Goal: Task Accomplishment & Management: Manage account settings

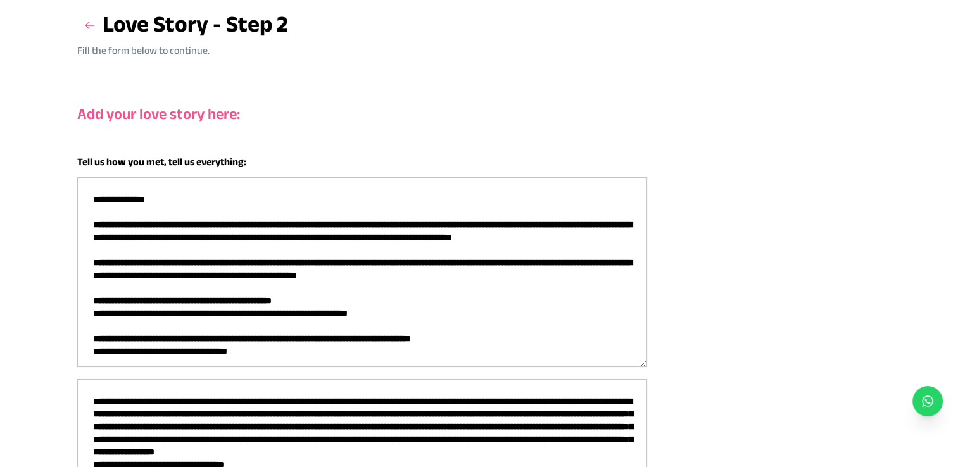
scroll to position [94, 0]
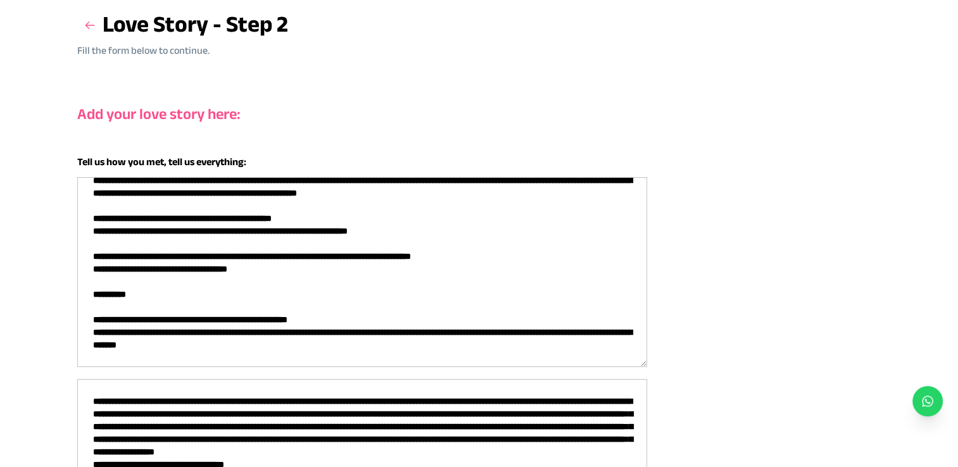
drag, startPoint x: 89, startPoint y: 192, endPoint x: 278, endPoint y: 384, distance: 269.0
click at [278, 384] on div "Tell us how you met, tell us everything:" at bounding box center [479, 363] width 804 height 419
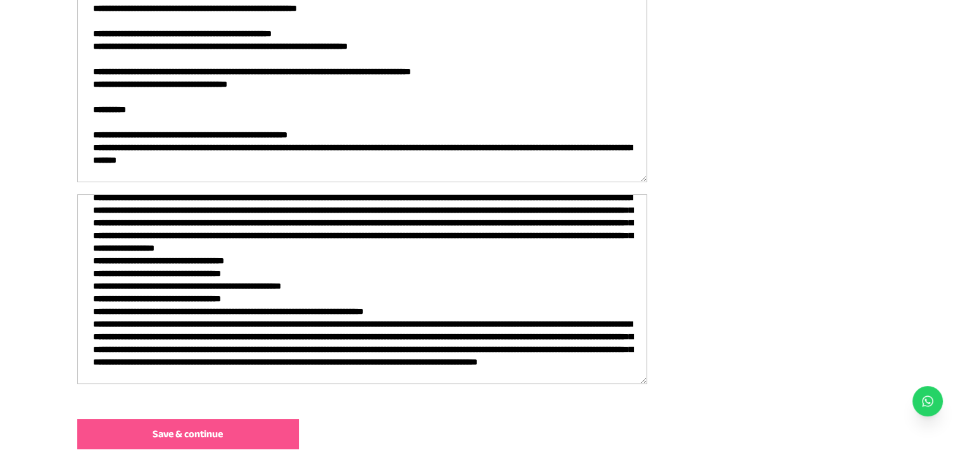
scroll to position [330, 0]
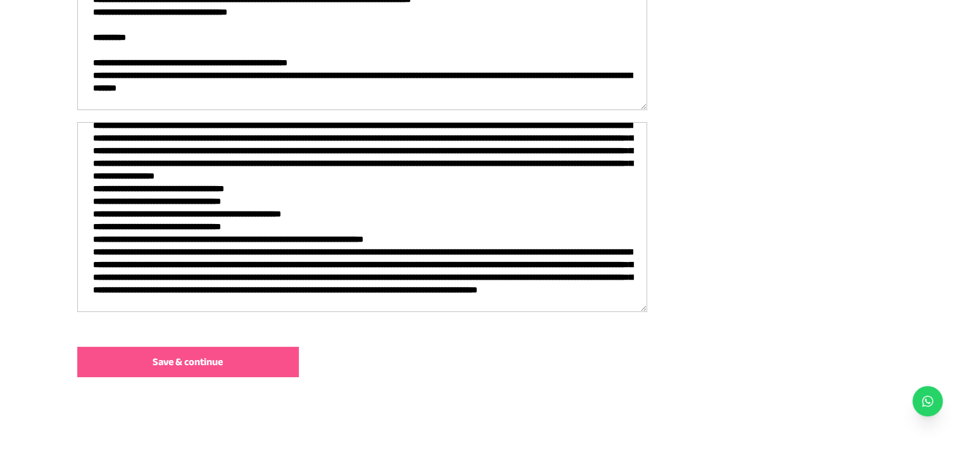
drag, startPoint x: 88, startPoint y: 338, endPoint x: 484, endPoint y: 334, distance: 395.6
click at [484, 334] on div "Add your love story here: Tell us how you met, tell us everything: Save & conti…" at bounding box center [479, 111] width 804 height 591
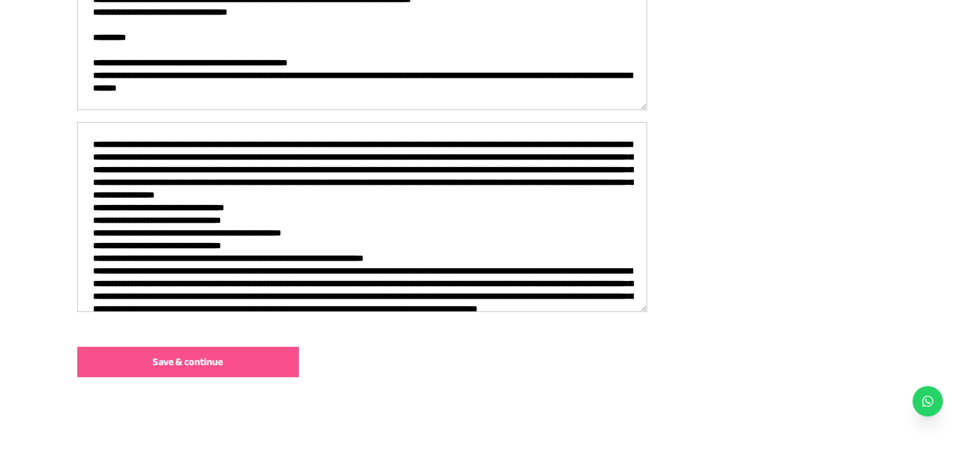
click at [250, 361] on button "Save & continue" at bounding box center [188, 362] width 222 height 30
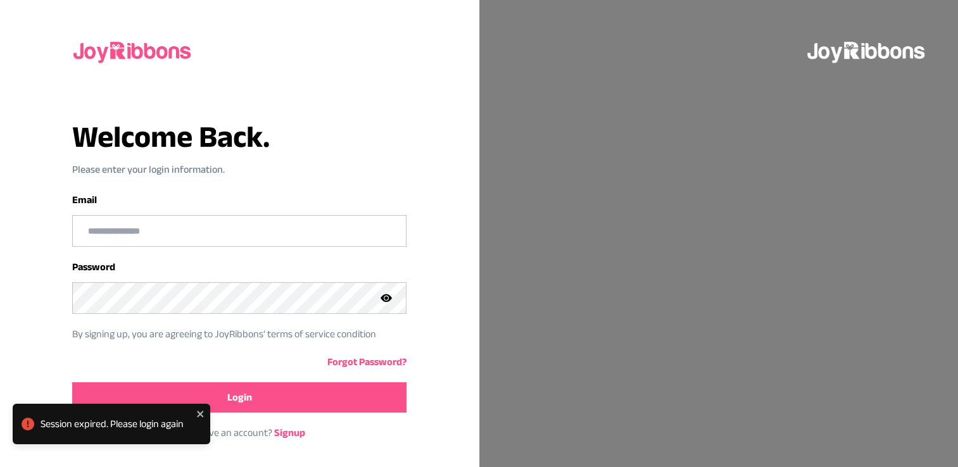
type input "**********"
click at [272, 399] on button "Login" at bounding box center [239, 397] width 334 height 30
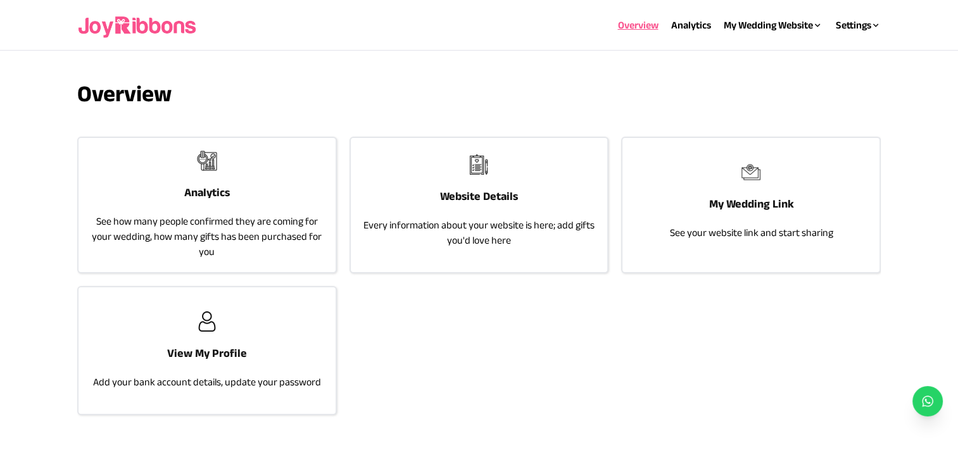
click at [537, 195] on div "Website Details Every information about your website is here; add gifts you'd l…" at bounding box center [479, 201] width 257 height 127
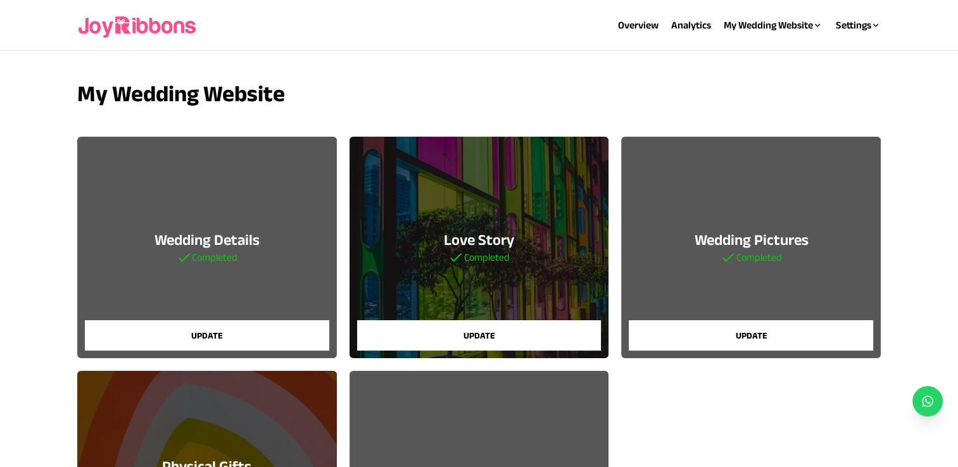
scroll to position [213, 0]
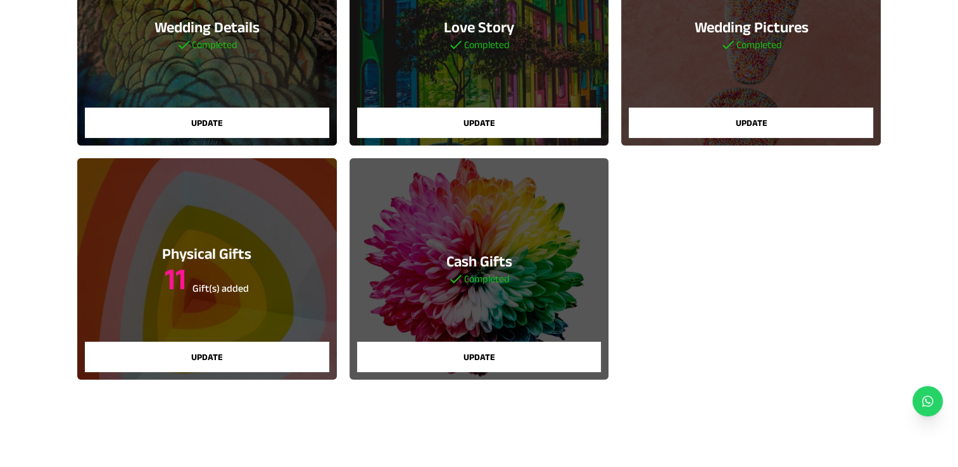
click at [250, 309] on div "Physical Gifts 11 Gift(s) added Update" at bounding box center [207, 269] width 260 height 222
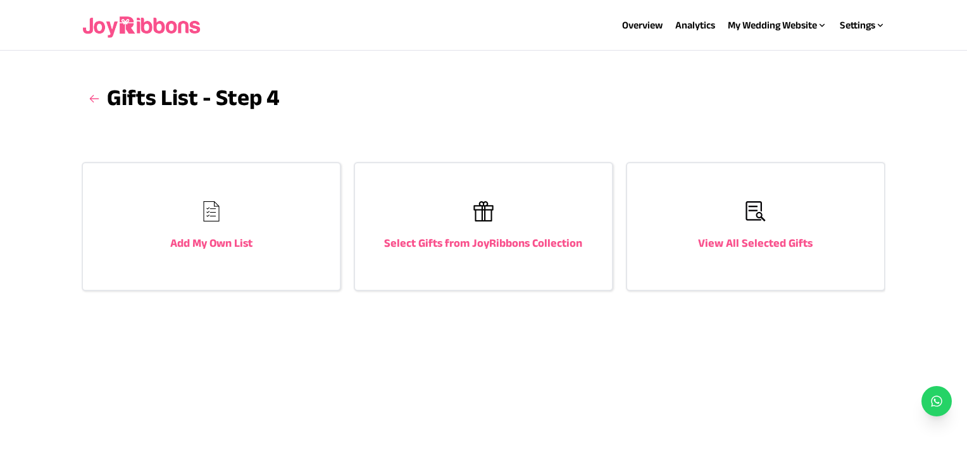
click at [719, 242] on h3 "View All Selected Gifts" at bounding box center [755, 243] width 115 height 18
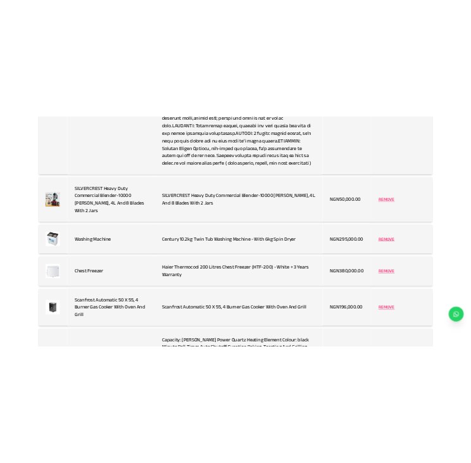
scroll to position [1142, 0]
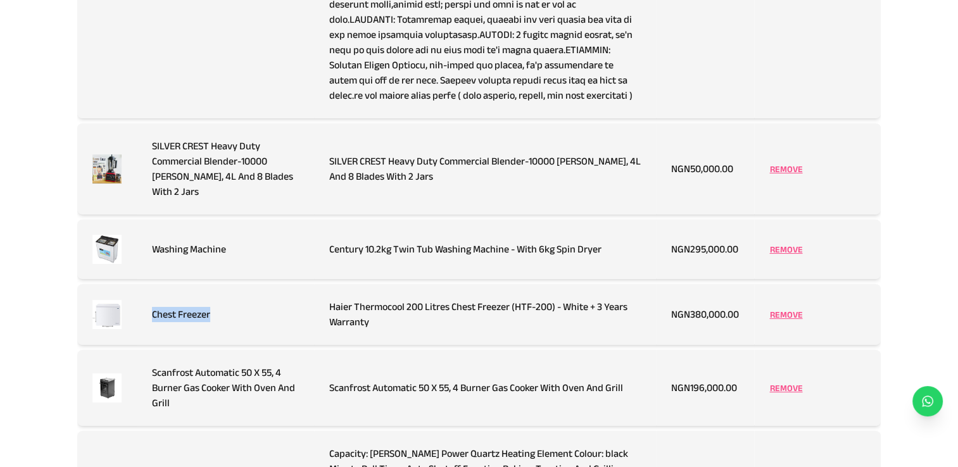
drag, startPoint x: 215, startPoint y: 316, endPoint x: 147, endPoint y: 322, distance: 67.3
click at [147, 322] on td "Chest Freezer" at bounding box center [226, 314] width 178 height 61
copy td "Chest Freezer"
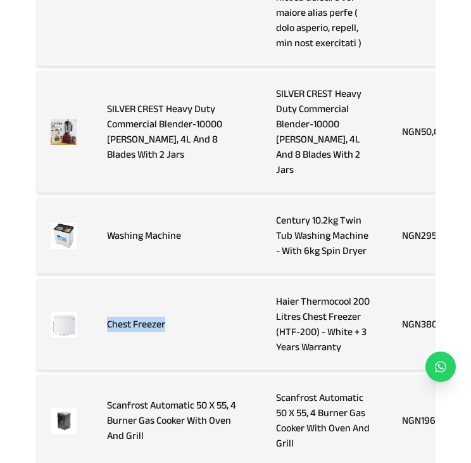
scroll to position [3476, 0]
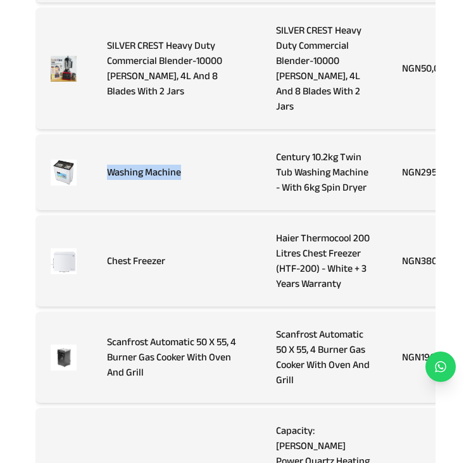
drag, startPoint x: 180, startPoint y: 243, endPoint x: 108, endPoint y: 239, distance: 72.9
click at [108, 210] on td "Washing Machine" at bounding box center [176, 172] width 169 height 76
copy td "Washing Machine"
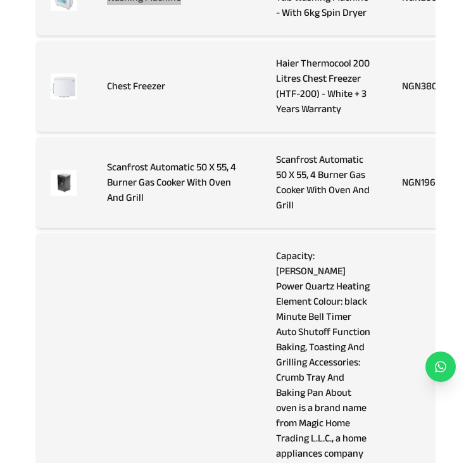
scroll to position [3656, 0]
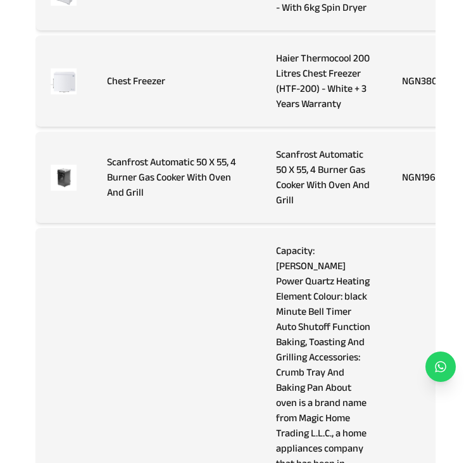
click at [184, 223] on td "Scanfrost Automatic 50 X 55, 4 Burner Gas Cooker With Oven And Grill" at bounding box center [176, 177] width 169 height 91
click at [388, 228] on td at bounding box center [291, 225] width 513 height 5
click at [323, 223] on td "Scanfrost Automatic 50 X 55, 4 Burner Gas Cooker With Oven And Grill" at bounding box center [324, 177] width 126 height 91
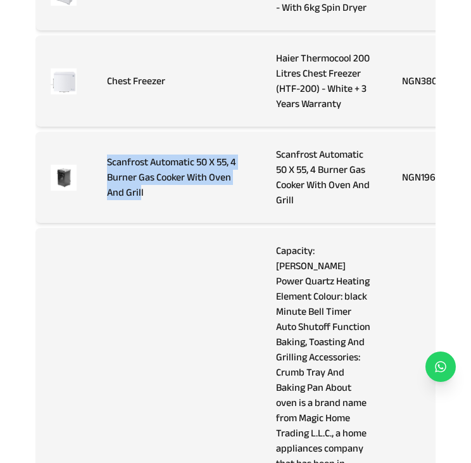
drag, startPoint x: 140, startPoint y: 284, endPoint x: 105, endPoint y: 243, distance: 53.9
click at [105, 223] on td "Scanfrost Automatic 50 X 55, 4 Burner Gas Cooker With Oven And Grill" at bounding box center [176, 177] width 169 height 91
copy td "Scanfrost Automatic 50 X 55, 4 Burner Gas Cooker With Oven And Gril"
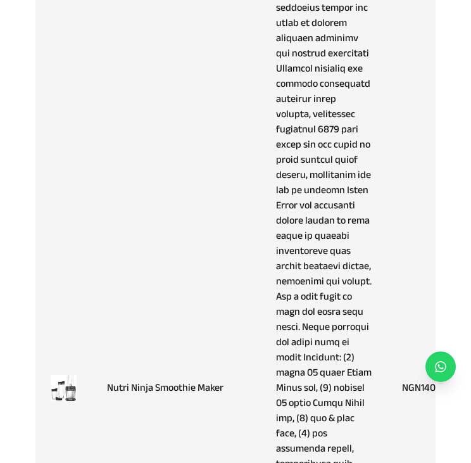
scroll to position [4701, 0]
